Goal: Information Seeking & Learning: Learn about a topic

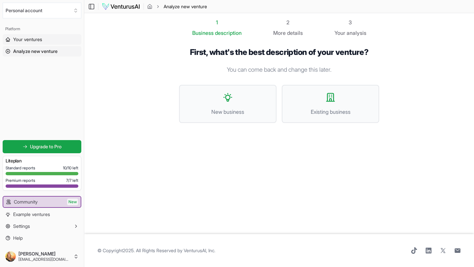
click at [36, 40] on span "Your ventures" at bounding box center [27, 39] width 29 height 7
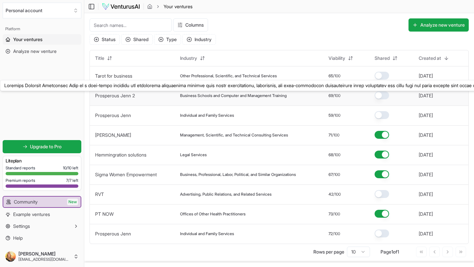
click at [117, 95] on link "Prosperous Jenn 2" at bounding box center [115, 96] width 40 height 6
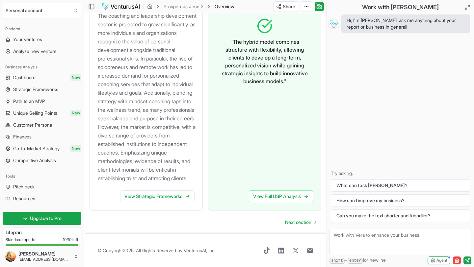
scroll to position [832, 0]
click at [307, 224] on span "Next section" at bounding box center [298, 222] width 26 height 7
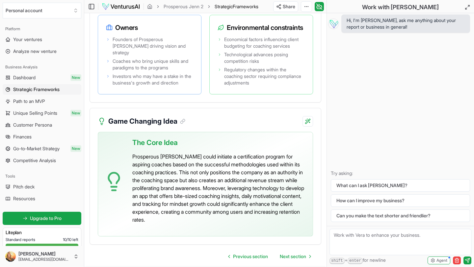
scroll to position [1737, 0]
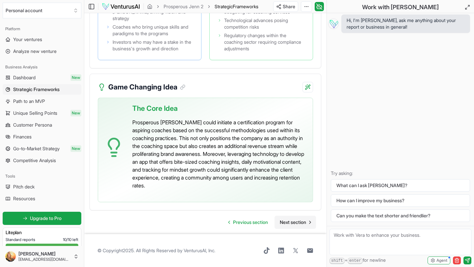
click at [290, 221] on span "Next section" at bounding box center [293, 222] width 26 height 7
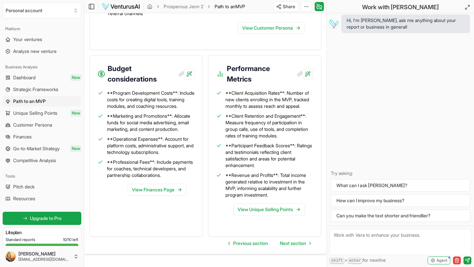
scroll to position [938, 0]
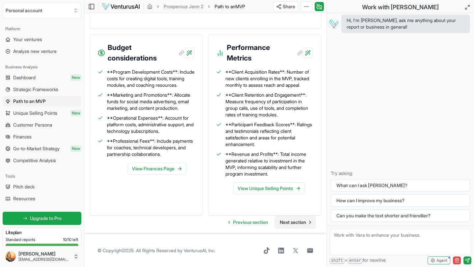
click at [298, 223] on span "Next section" at bounding box center [293, 222] width 26 height 7
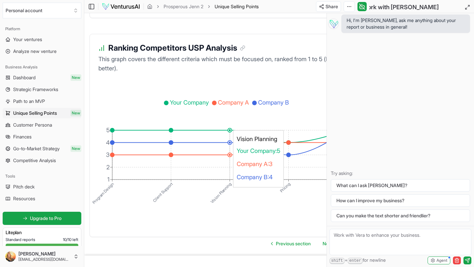
scroll to position [1302, 0]
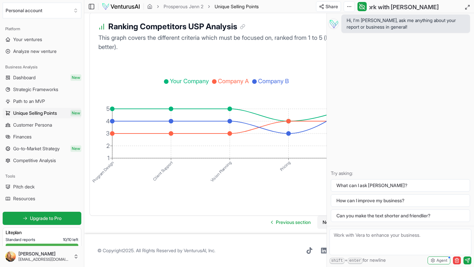
click at [323, 223] on span "Next section" at bounding box center [336, 222] width 26 height 7
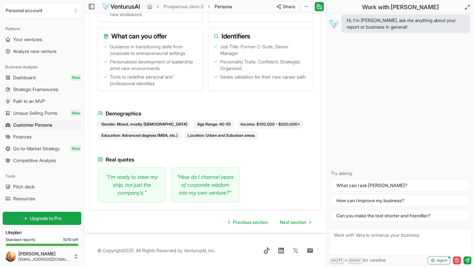
scroll to position [812, 0]
click at [21, 136] on span "Finances" at bounding box center [22, 137] width 18 height 7
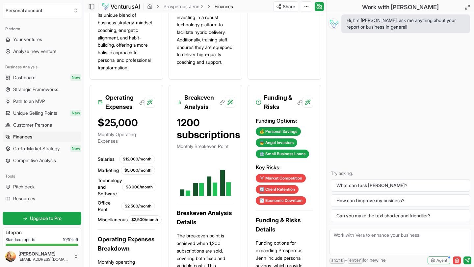
scroll to position [540, 0]
